Goal: Navigation & Orientation: Find specific page/section

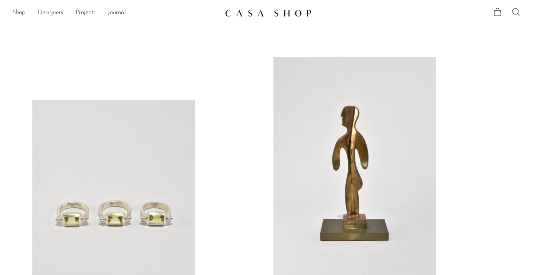
click at [55, 15] on link "Designers" at bounding box center [50, 13] width 25 height 10
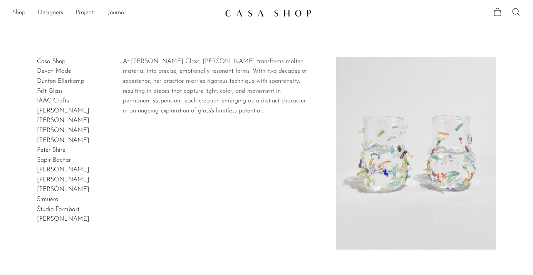
click at [40, 130] on link "[PERSON_NAME]" at bounding box center [63, 130] width 52 height 6
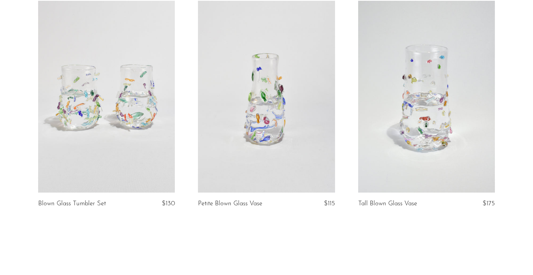
scroll to position [190, 0]
